Goal: Task Accomplishment & Management: Manage account settings

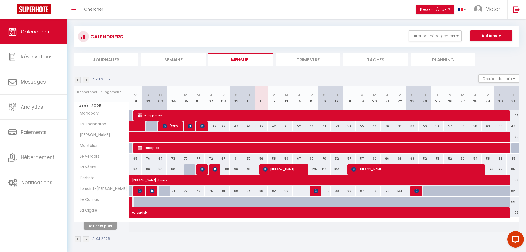
scroll to position [31, 0]
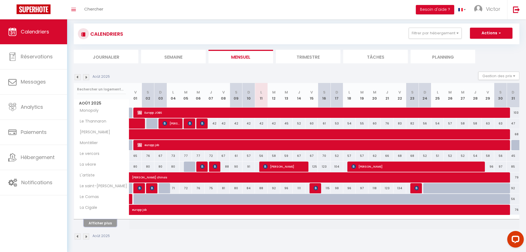
click at [108, 221] on button "Afficher plus" at bounding box center [100, 222] width 33 height 7
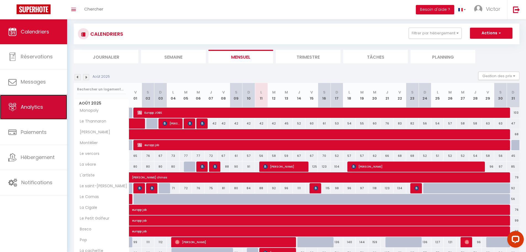
click at [35, 110] on span "Analytics" at bounding box center [32, 106] width 22 height 7
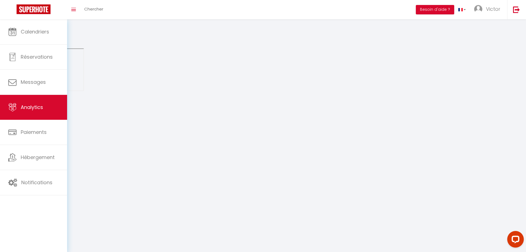
select select "2025"
select select "8"
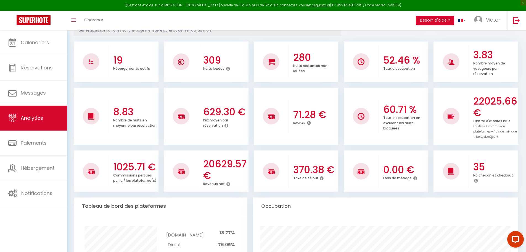
scroll to position [28, 0]
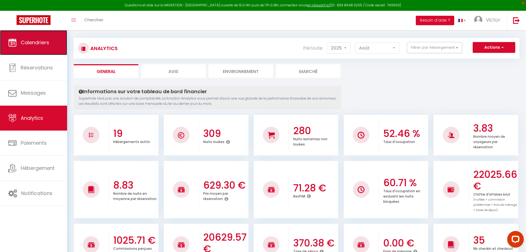
click at [54, 43] on link "Calendriers" at bounding box center [33, 42] width 67 height 25
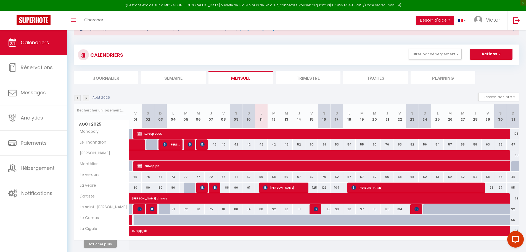
scroll to position [42, 0]
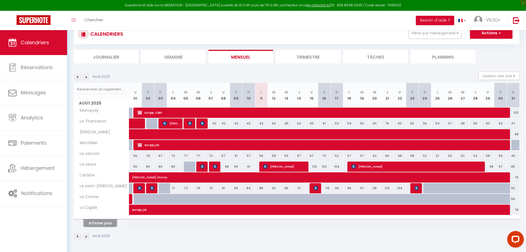
click at [101, 225] on button "Afficher plus" at bounding box center [100, 222] width 33 height 7
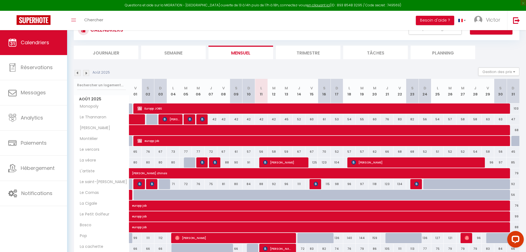
scroll to position [43, 0]
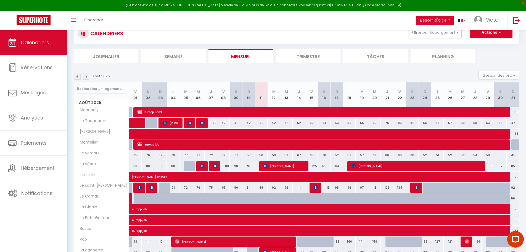
click at [76, 75] on img at bounding box center [78, 76] width 6 height 6
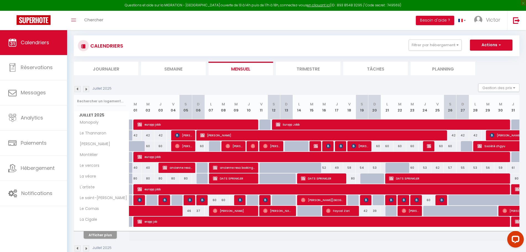
scroll to position [42, 0]
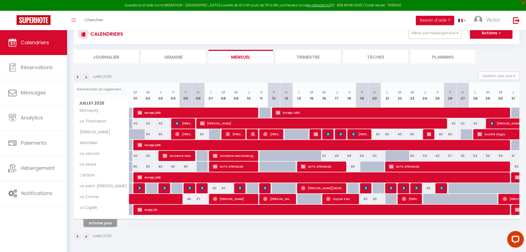
click at [114, 220] on button "Afficher plus" at bounding box center [100, 222] width 33 height 7
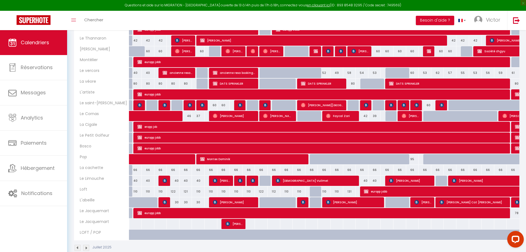
scroll to position [97, 0]
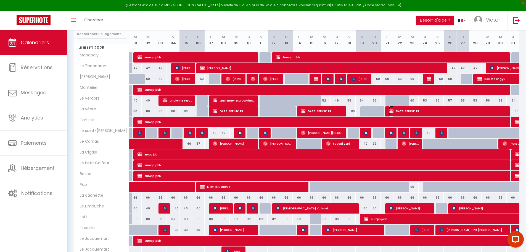
click at [427, 111] on span "DATS SPRINKLER" at bounding box center [448, 111] width 119 height 10
select select "OK"
select select "KO"
select select "0"
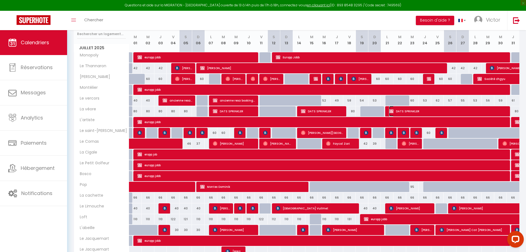
select select "1"
select select
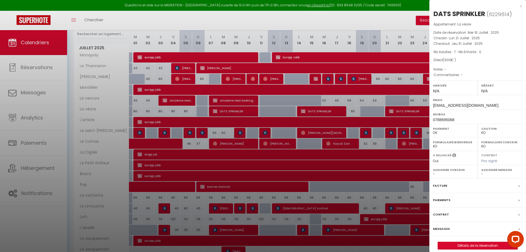
click at [356, 98] on div at bounding box center [263, 126] width 526 height 252
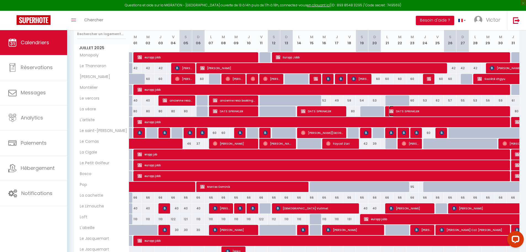
click at [401, 109] on span "DATS SPRINKLER" at bounding box center [448, 111] width 119 height 10
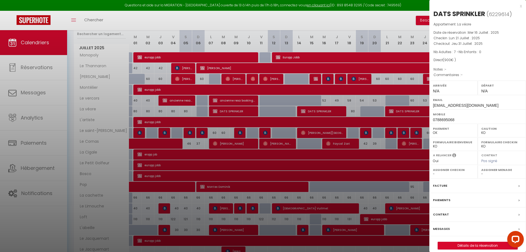
click at [375, 135] on div at bounding box center [263, 126] width 526 height 252
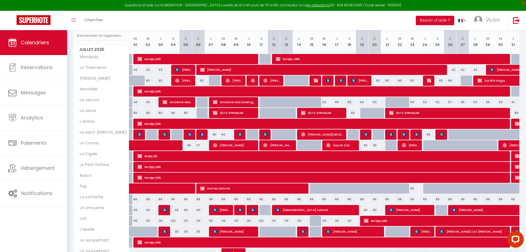
scroll to position [70, 0]
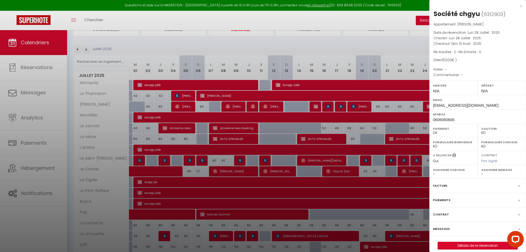
click at [369, 138] on div at bounding box center [263, 126] width 526 height 252
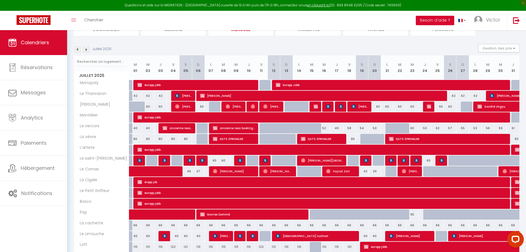
click at [427, 105] on div at bounding box center [429, 106] width 13 height 10
click at [428, 105] on img at bounding box center [429, 106] width 4 height 4
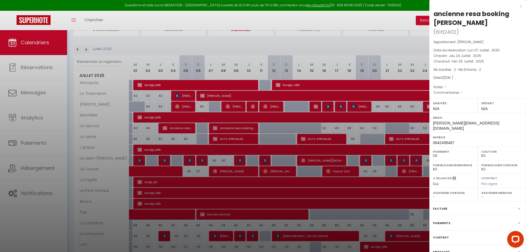
click at [399, 106] on div at bounding box center [263, 126] width 526 height 252
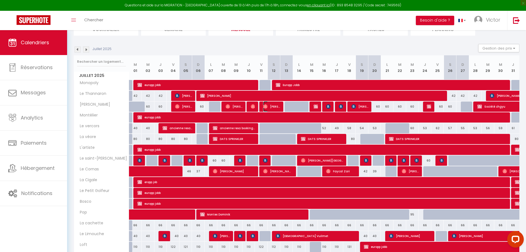
click at [273, 104] on span "Célia Moreira" at bounding box center [271, 106] width 17 height 10
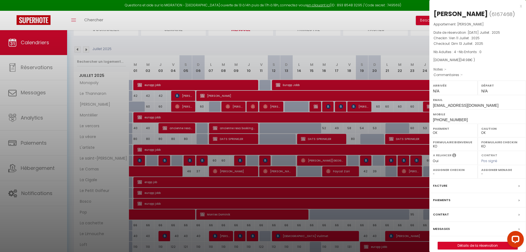
click at [345, 114] on div at bounding box center [263, 126] width 526 height 252
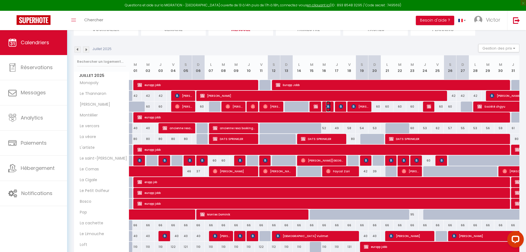
click at [330, 104] on img at bounding box center [328, 106] width 4 height 4
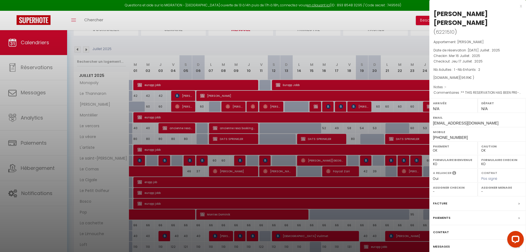
click at [351, 109] on div at bounding box center [263, 126] width 526 height 252
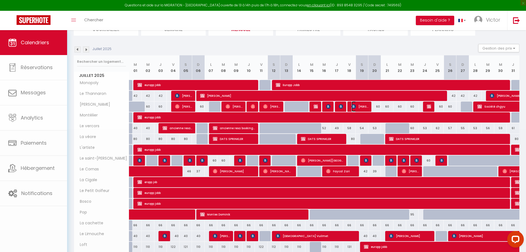
click at [358, 106] on span "Ikbel Boukoum" at bounding box center [360, 106] width 17 height 10
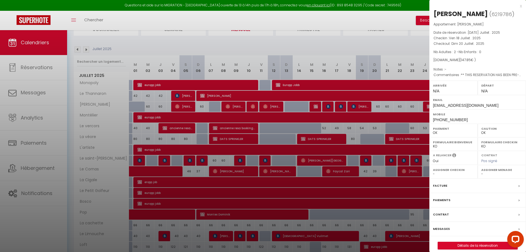
click at [403, 114] on div at bounding box center [263, 126] width 526 height 252
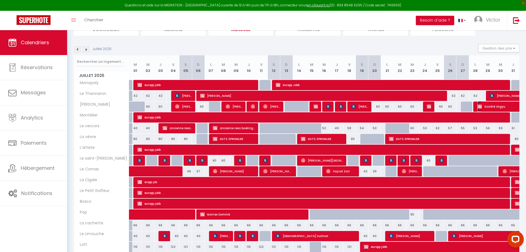
select select "KO"
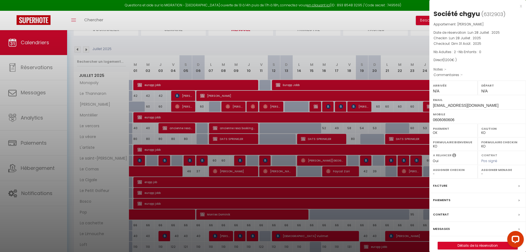
click at [420, 104] on div at bounding box center [263, 126] width 526 height 252
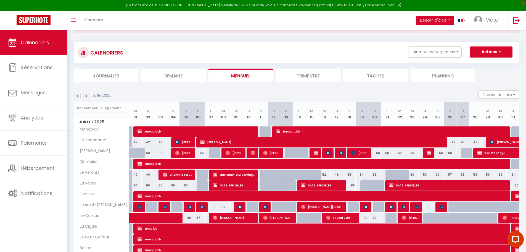
scroll to position [14, 0]
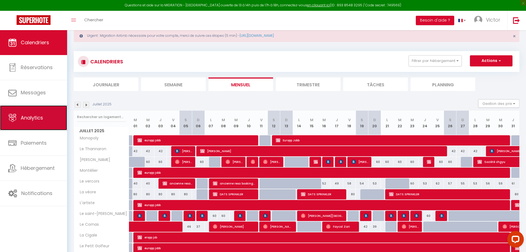
click at [35, 121] on link "Analytics" at bounding box center [33, 117] width 67 height 25
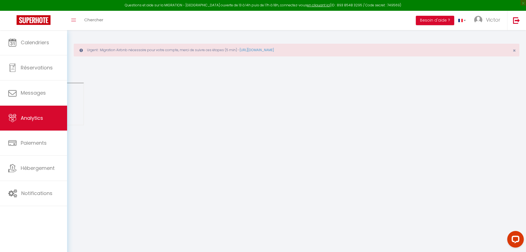
select select "2025"
select select "8"
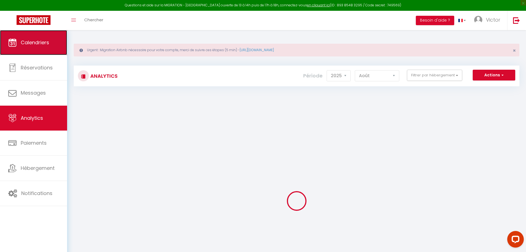
click at [35, 44] on span "Calendriers" at bounding box center [35, 42] width 28 height 7
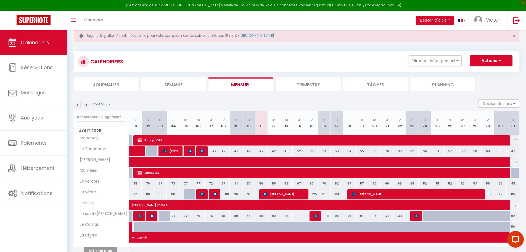
scroll to position [28, 0]
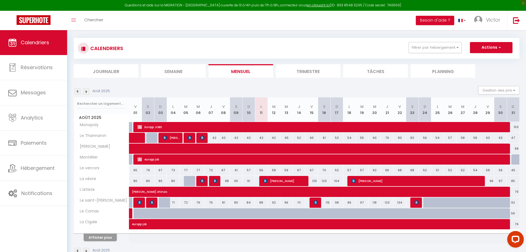
click at [79, 91] on img at bounding box center [78, 91] width 6 height 6
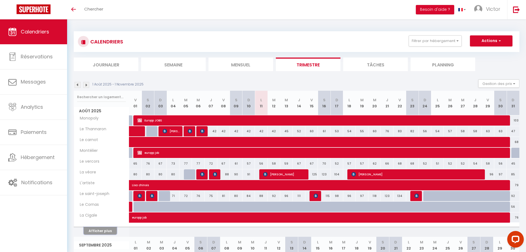
click at [102, 234] on button "Afficher plus" at bounding box center [100, 230] width 33 height 7
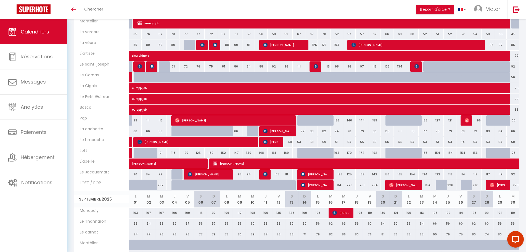
scroll to position [138, 0]
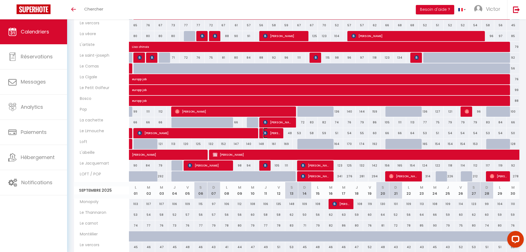
click at [280, 133] on span "[PERSON_NAME]" at bounding box center [271, 133] width 17 height 10
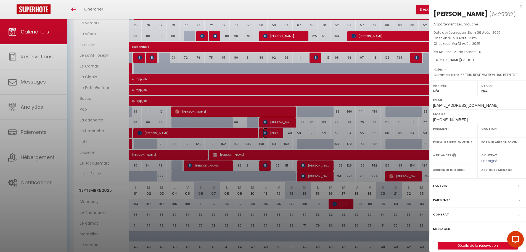
select select "OK"
select select "KO"
select select "0"
select select "1"
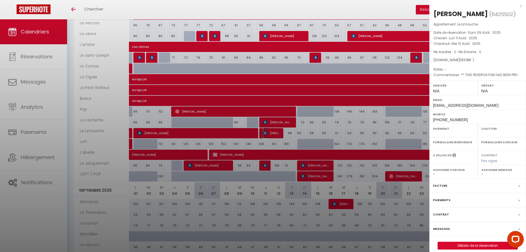
select select
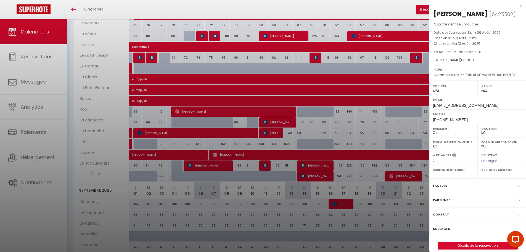
click at [278, 132] on div at bounding box center [263, 126] width 526 height 252
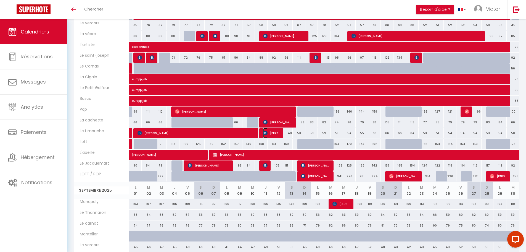
click at [269, 131] on span "[PERSON_NAME]" at bounding box center [271, 133] width 17 height 10
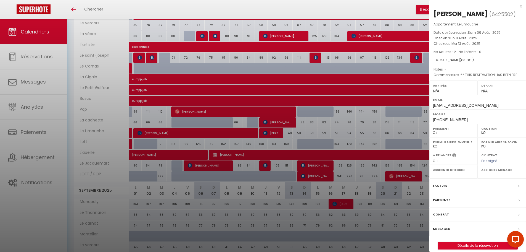
click at [292, 135] on div at bounding box center [263, 126] width 526 height 252
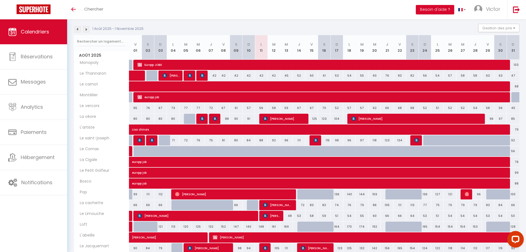
scroll to position [55, 0]
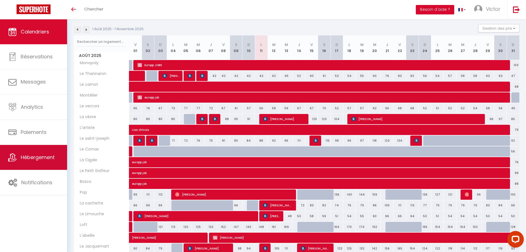
click at [38, 152] on link "Hébergement" at bounding box center [33, 157] width 67 height 25
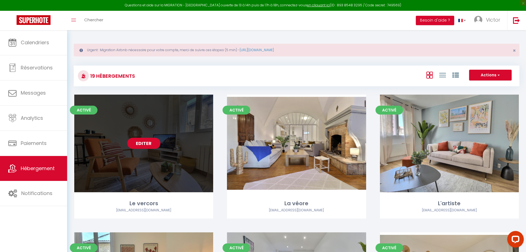
click at [152, 143] on link "Editer" at bounding box center [143, 143] width 33 height 11
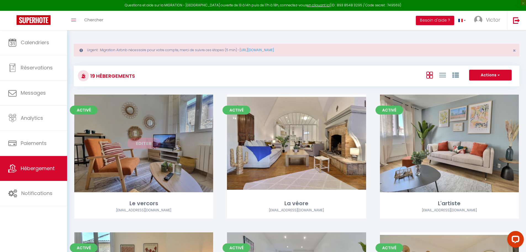
click at [152, 143] on link "Editer" at bounding box center [143, 143] width 33 height 11
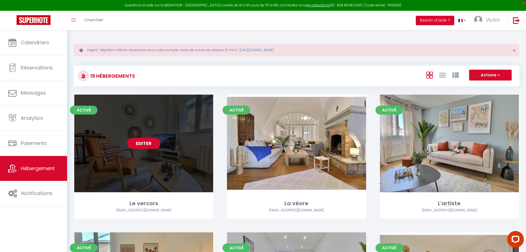
click at [152, 143] on link "Editer" at bounding box center [143, 143] width 33 height 11
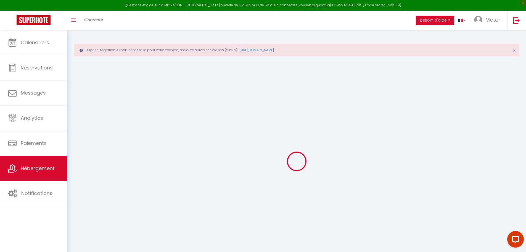
select select "+ 20 %"
checkbox input "true"
checkbox input "false"
checkbox input "true"
checkbox input "false"
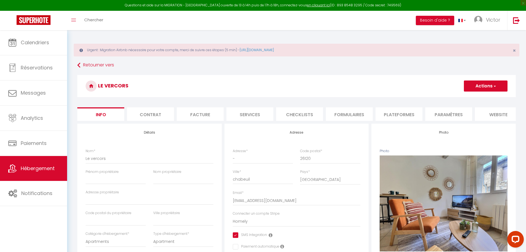
checkbox input "true"
checkbox input "false"
checkbox input "true"
checkbox input "false"
drag, startPoint x: 302, startPoint y: 112, endPoint x: 312, endPoint y: 112, distance: 9.4
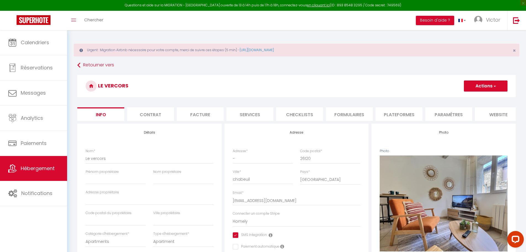
click at [302, 112] on li "Checklists" at bounding box center [299, 114] width 47 height 14
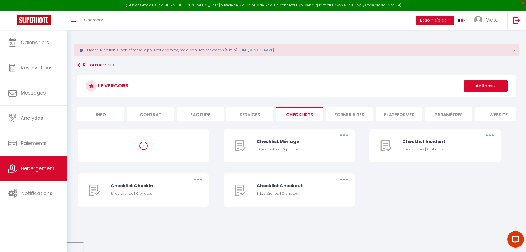
click at [351, 111] on li "Formulaires" at bounding box center [349, 114] width 47 height 14
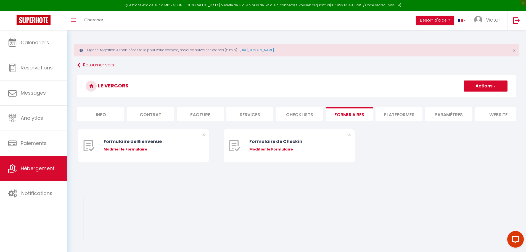
click at [387, 114] on li "Plateformes" at bounding box center [399, 114] width 47 height 14
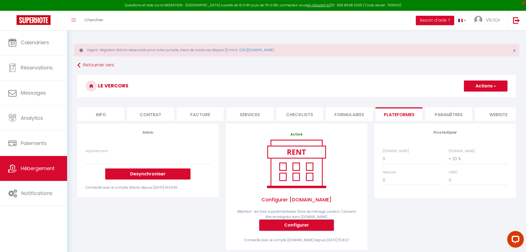
click at [300, 228] on button "Configurer" at bounding box center [296, 224] width 75 height 11
select select
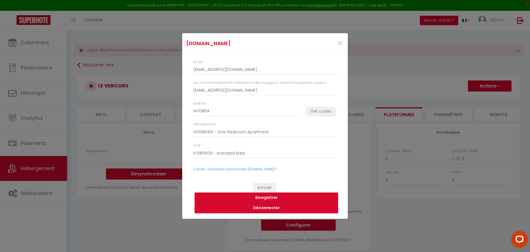
click at [81, 54] on div "[DOMAIN_NAME] × Email [EMAIL_ADDRESS][DOMAIN_NAME] Les communications et notifi…" at bounding box center [265, 126] width 530 height 252
drag, startPoint x: 340, startPoint y: 39, endPoint x: 315, endPoint y: 39, distance: 25.1
click at [340, 39] on span "×" at bounding box center [340, 43] width 7 height 17
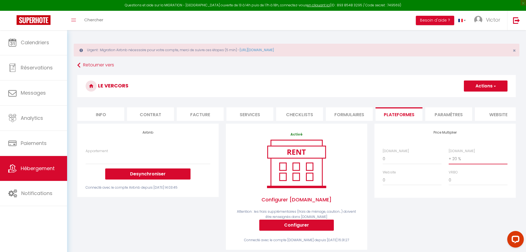
click at [475, 162] on select "0 + 1 % + 2 % + 3 % + 4 % + 5 % + 6 % + 7 % + 8 % + 9 %" at bounding box center [478, 158] width 59 height 10
select select "+ 15 %"
click at [449, 157] on select "0 + 1 % + 2 % + 3 % + 4 % + 5 % + 6 % + 7 % + 8 % + 9 %" at bounding box center [478, 158] width 59 height 10
click at [485, 77] on h3 "Le vercors" at bounding box center [296, 86] width 439 height 22
click at [483, 85] on button "Actions" at bounding box center [486, 85] width 44 height 11
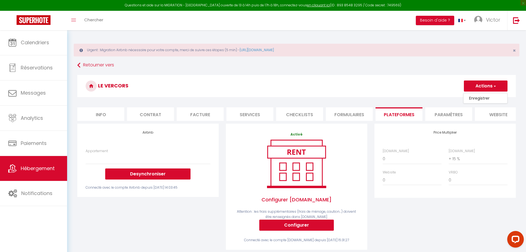
click at [473, 100] on link "Enregistrer" at bounding box center [486, 97] width 44 height 7
select select
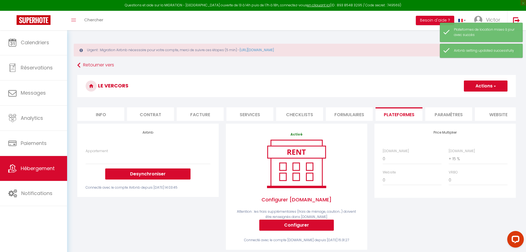
click at [269, 80] on h3 "Le vercors" at bounding box center [296, 86] width 439 height 22
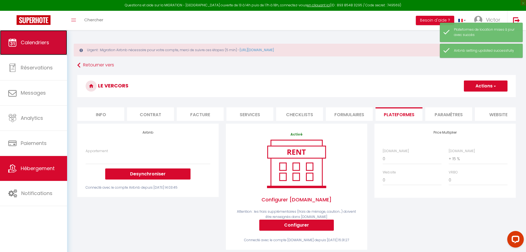
click at [27, 54] on link "Calendriers" at bounding box center [33, 42] width 67 height 25
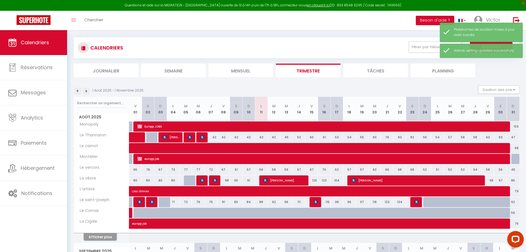
scroll to position [83, 0]
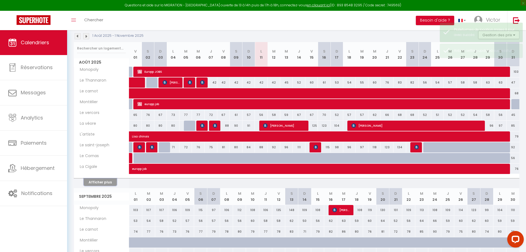
click at [104, 181] on button "Afficher plus" at bounding box center [100, 181] width 33 height 7
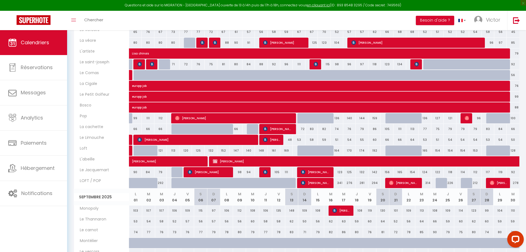
scroll to position [111, 0]
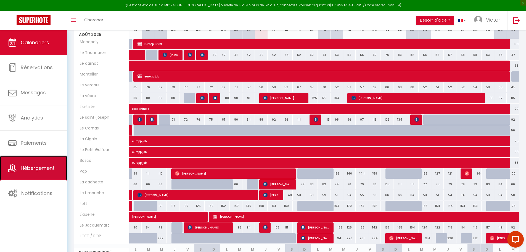
click at [32, 165] on span "Hébergement" at bounding box center [38, 167] width 34 height 7
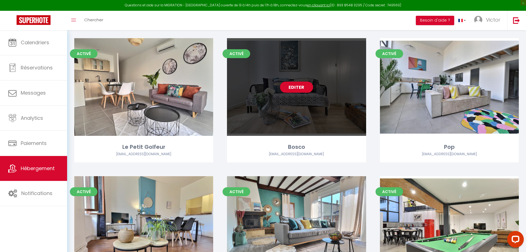
scroll to position [442, 0]
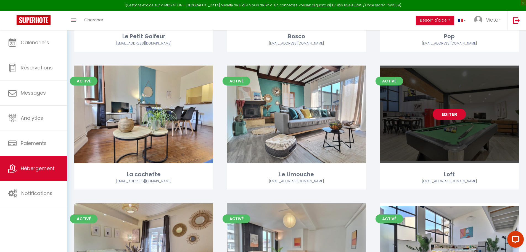
click at [447, 110] on link "Editer" at bounding box center [449, 114] width 33 height 11
select select "3"
select select "2"
select select "1"
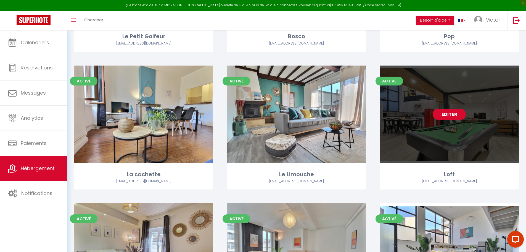
select select
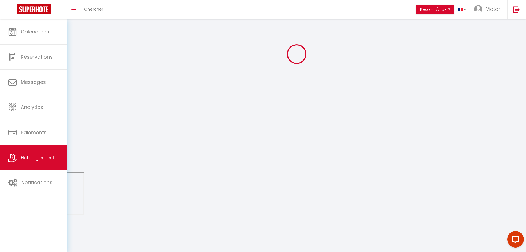
select select
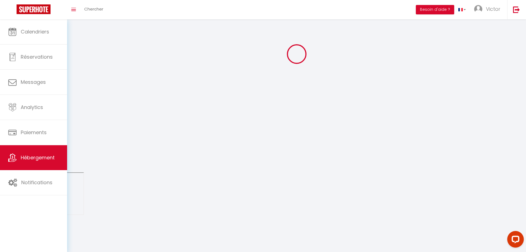
select select
checkbox input "false"
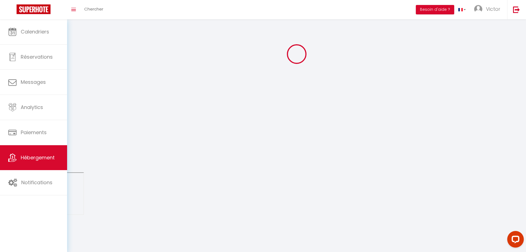
select select
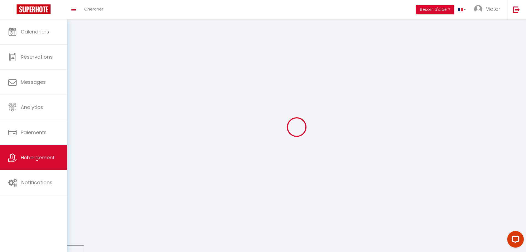
select select
checkbox input "false"
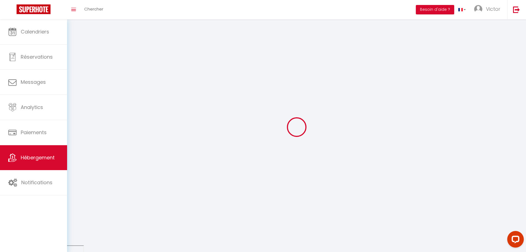
checkbox input "false"
select select
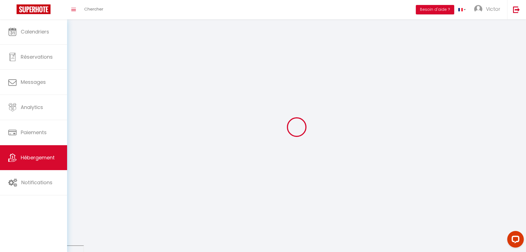
select select
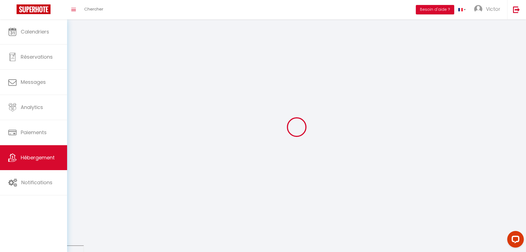
checkbox input "false"
select select
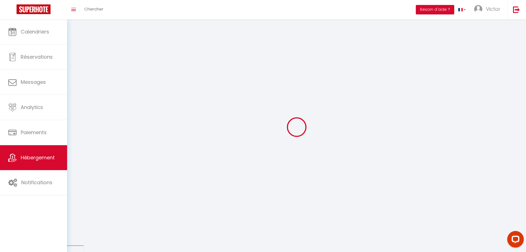
select select
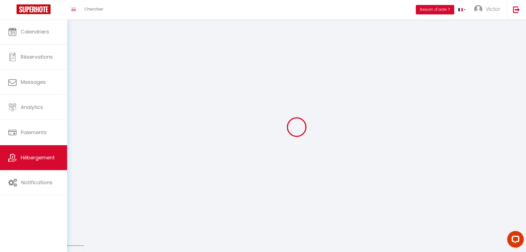
select select
checkbox input "false"
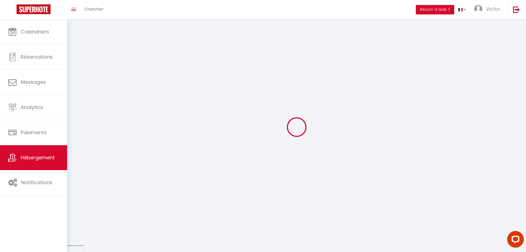
checkbox input "false"
select select
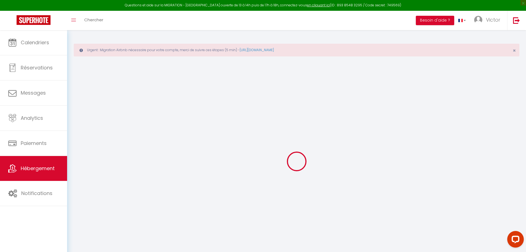
select select
type input "[PERSON_NAME][EMAIL_ADDRESS][PERSON_NAME][DOMAIN_NAME]"
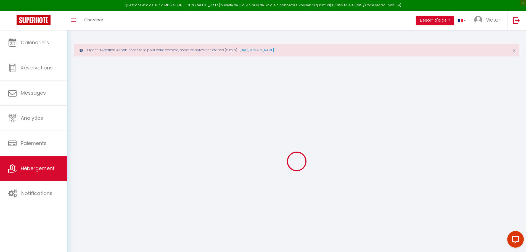
type input "[EMAIL_ADDRESS][DOMAIN_NAME]"
type input "14714118"
select select "+ 20 %"
checkbox input "false"
checkbox input "true"
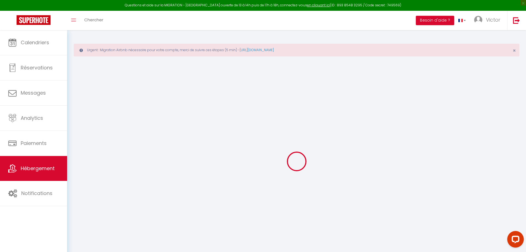
checkbox input "true"
checkbox input "false"
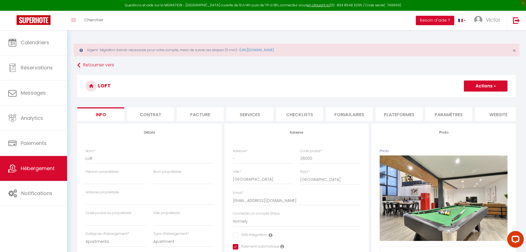
checkbox input "false"
checkbox input "true"
checkbox input "false"
click at [354, 111] on li "Formulaires" at bounding box center [349, 114] width 47 height 14
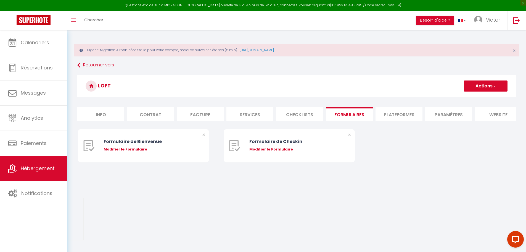
click at [403, 112] on li "Plateformes" at bounding box center [399, 114] width 47 height 14
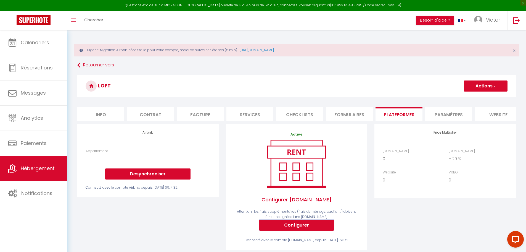
click at [296, 227] on button "Configurer" at bounding box center [296, 224] width 75 height 11
select select
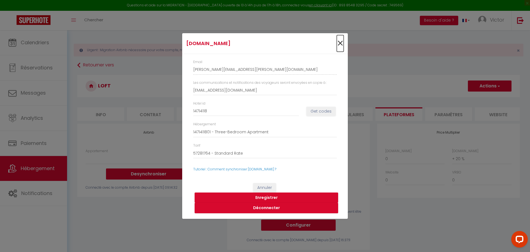
click at [341, 42] on span "×" at bounding box center [340, 43] width 7 height 17
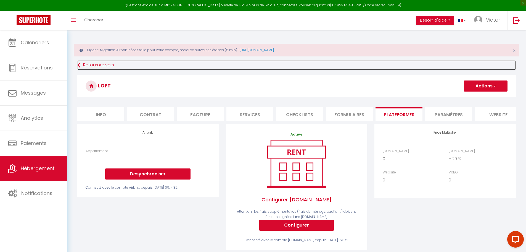
click at [88, 64] on link "Retourner vers" at bounding box center [296, 65] width 439 height 10
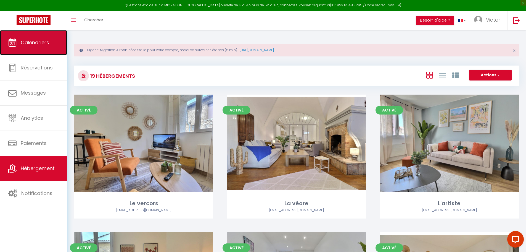
click at [52, 52] on link "Calendriers" at bounding box center [33, 42] width 67 height 25
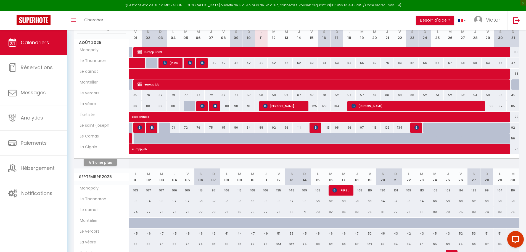
scroll to position [111, 0]
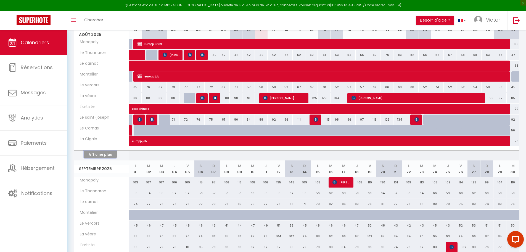
click at [103, 154] on button "Afficher plus" at bounding box center [100, 154] width 33 height 7
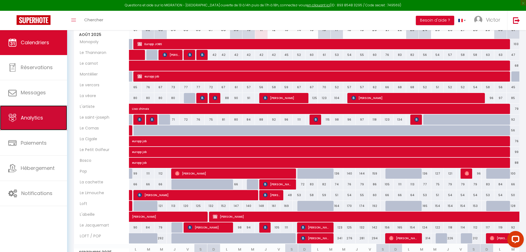
click at [34, 126] on link "Analytics" at bounding box center [33, 117] width 67 height 25
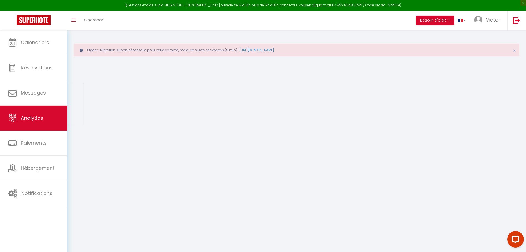
select select "2025"
select select "8"
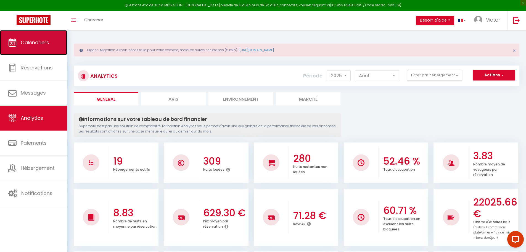
click at [49, 41] on span "Calendriers" at bounding box center [35, 42] width 28 height 7
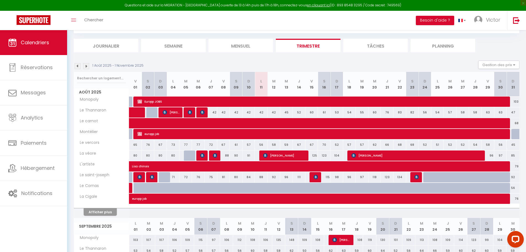
scroll to position [55, 0]
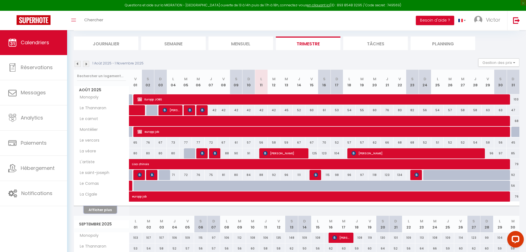
click at [105, 211] on button "Afficher plus" at bounding box center [100, 209] width 33 height 7
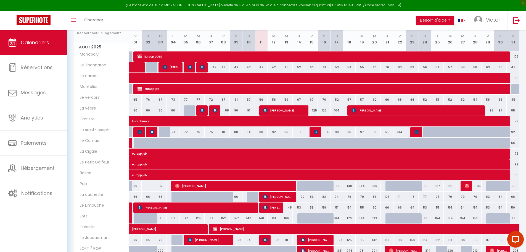
scroll to position [111, 0]
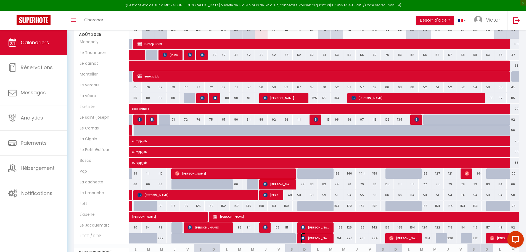
click at [312, 238] on span "[PERSON_NAME]" at bounding box center [316, 238] width 30 height 10
select select "OK"
select select "KO"
select select "0"
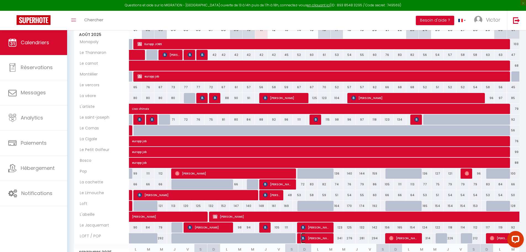
select select "1"
select select
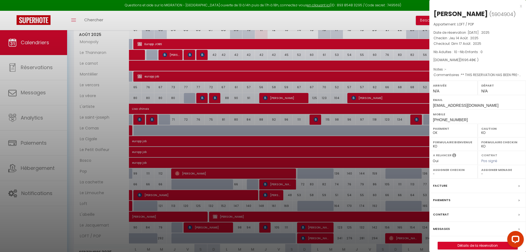
click at [371, 235] on div at bounding box center [263, 126] width 526 height 252
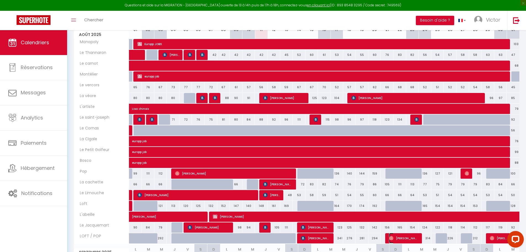
click at [405, 239] on span "[PERSON_NAME]" at bounding box center [404, 238] width 30 height 10
select select "OK"
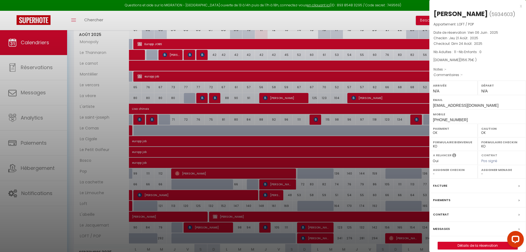
click at [361, 232] on div at bounding box center [263, 126] width 526 height 252
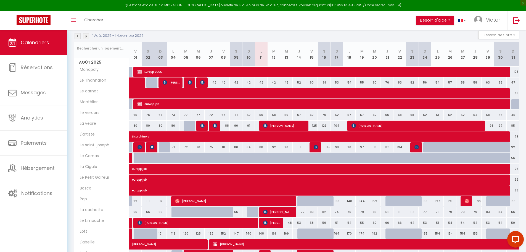
scroll to position [55, 0]
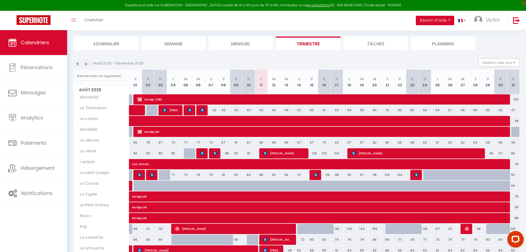
click at [262, 185] on div at bounding box center [266, 188] width 13 height 10
type input "59"
select select "1"
type input "Lun 11 Août 2025"
type input "[DATE]"
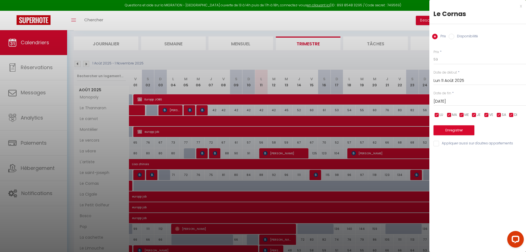
click at [461, 37] on label "Disponibilité" at bounding box center [466, 37] width 24 height 6
click at [454, 37] on input "Disponibilité" at bounding box center [452, 37] width 6 height 6
radio input "true"
radio input "false"
click at [466, 102] on input "[DATE]" at bounding box center [480, 101] width 93 height 7
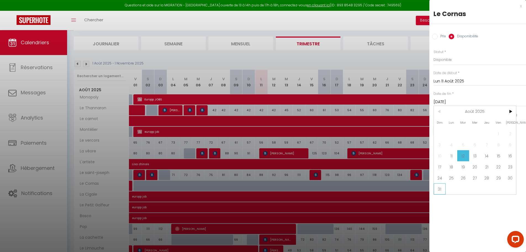
click at [438, 188] on span "31" at bounding box center [440, 188] width 12 height 11
type input "Dim 31 Août 2025"
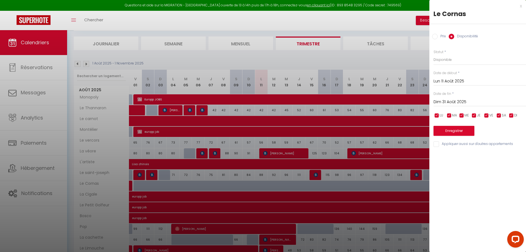
click at [457, 125] on div "Enregistrer" at bounding box center [480, 127] width 93 height 17
click at [459, 128] on button "Enregistrer" at bounding box center [454, 131] width 41 height 10
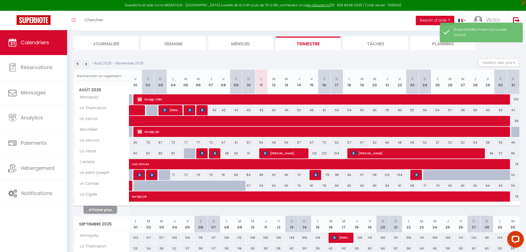
click at [104, 208] on button "Afficher plus" at bounding box center [100, 209] width 33 height 7
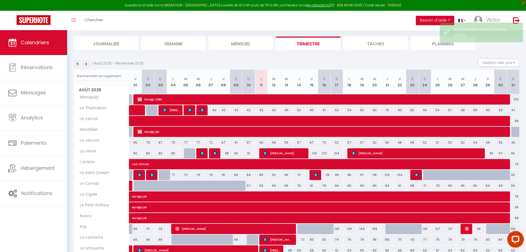
click at [429, 177] on div at bounding box center [429, 175] width 13 height 10
select select "1"
type input "Dim 24 Août 2025"
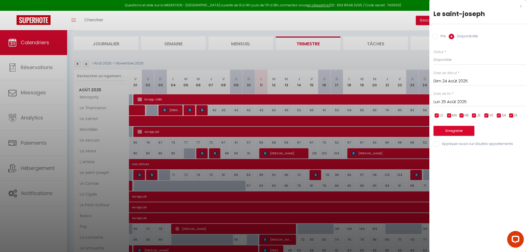
click at [466, 103] on input "Lun 25 Août 2025" at bounding box center [480, 101] width 93 height 7
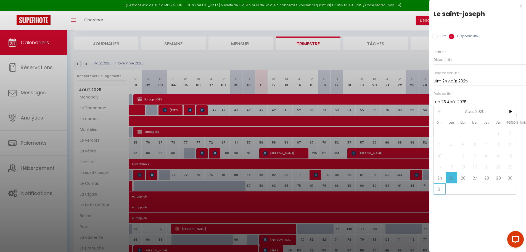
click at [442, 190] on span "31" at bounding box center [440, 188] width 12 height 11
type input "Dim 31 Août 2025"
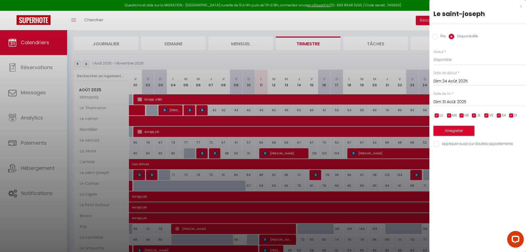
click at [459, 135] on button "Enregistrer" at bounding box center [454, 131] width 41 height 10
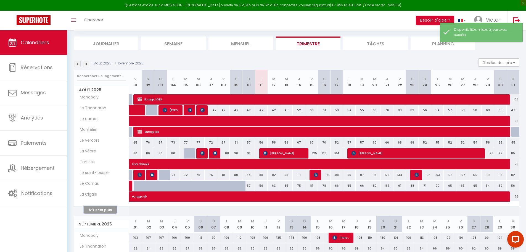
click at [109, 209] on button "Afficher plus" at bounding box center [100, 209] width 33 height 7
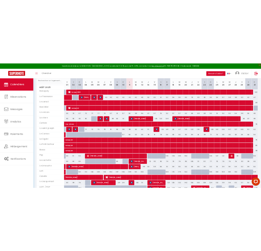
scroll to position [83, 0]
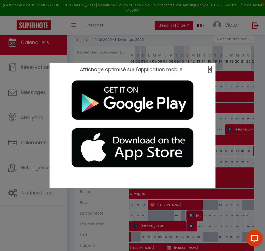
click at [210, 69] on span "×" at bounding box center [209, 69] width 3 height 7
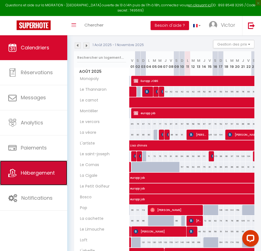
click at [43, 175] on span "Hébergement" at bounding box center [38, 173] width 34 height 7
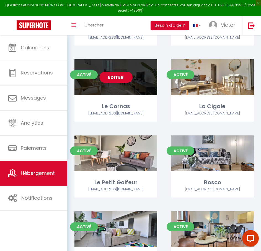
scroll to position [193, 0]
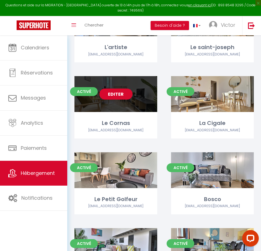
click at [110, 93] on link "Editer" at bounding box center [115, 94] width 33 height 11
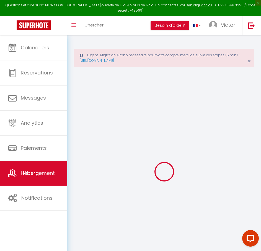
select select "+ 10 %"
checkbox input "false"
checkbox input "true"
checkbox input "false"
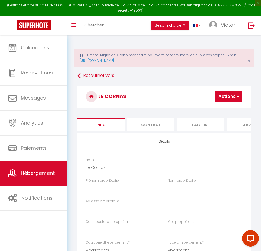
checkbox input "false"
checkbox input "true"
checkbox input "false"
select select "1249-1327627928782244488"
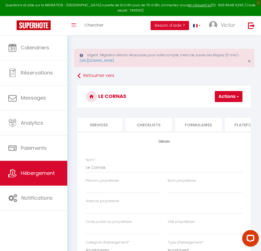
scroll to position [0, 303]
click at [149, 119] on li "Paramètres" at bounding box center [146, 125] width 47 height 14
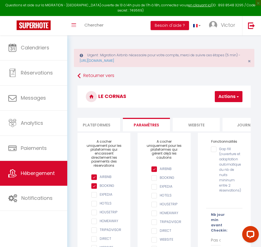
click at [107, 126] on li "Plateformes" at bounding box center [96, 125] width 47 height 14
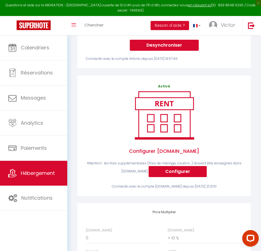
scroll to position [138, 0]
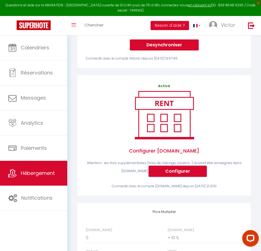
click at [170, 172] on button "Configurer" at bounding box center [177, 171] width 58 height 11
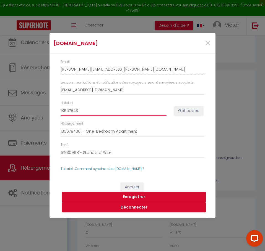
drag, startPoint x: 83, startPoint y: 110, endPoint x: 25, endPoint y: 115, distance: 58.2
click at [25, 115] on div "[DOMAIN_NAME] × Email [EMAIL_ADDRESS][DOMAIN_NAME] Les communications et notifi…" at bounding box center [132, 125] width 265 height 251
type input "14745296"
click at [189, 114] on button "Get codes" at bounding box center [188, 110] width 29 height 9
click at [138, 198] on button "Enregistrer" at bounding box center [134, 197] width 144 height 10
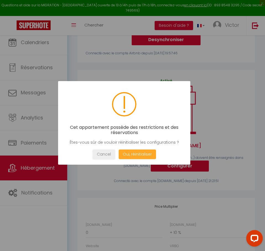
click at [134, 152] on button "Oui, réinitialiser" at bounding box center [137, 155] width 37 height 10
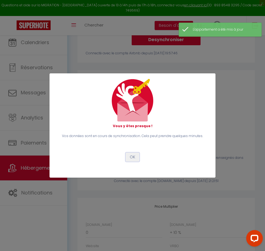
click at [137, 159] on button "OK" at bounding box center [132, 157] width 14 height 9
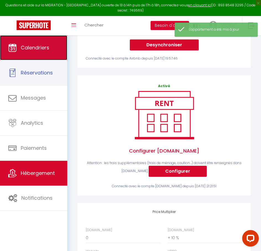
click at [38, 47] on span "Calendriers" at bounding box center [35, 47] width 28 height 7
